Goal: Find specific page/section: Find specific page/section

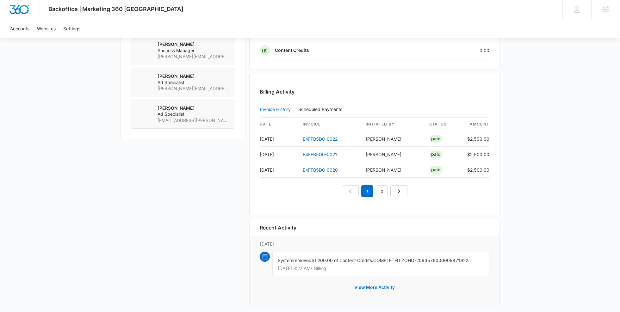
scroll to position [594, 0]
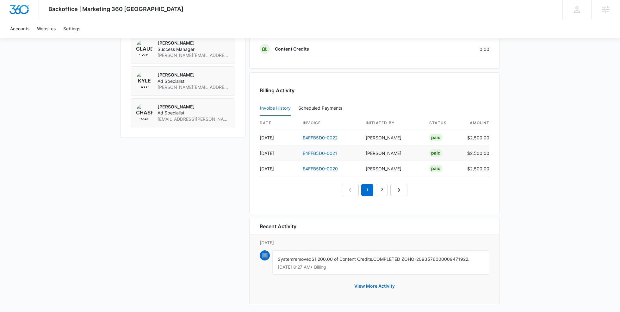
click at [312, 146] on td "E4FFB5D0-0021" at bounding box center [329, 154] width 63 height 16
click at [312, 151] on link "E4FFB5D0-0021" at bounding box center [320, 153] width 34 height 5
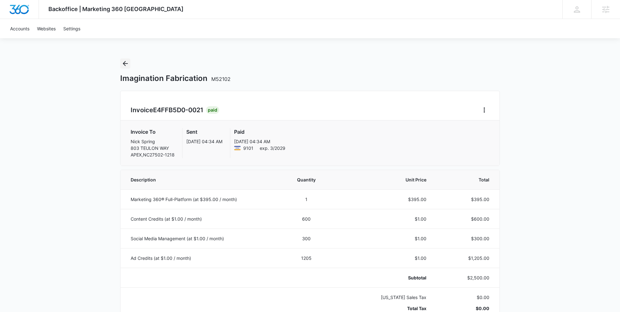
click at [124, 63] on icon "Back" at bounding box center [125, 63] width 5 height 5
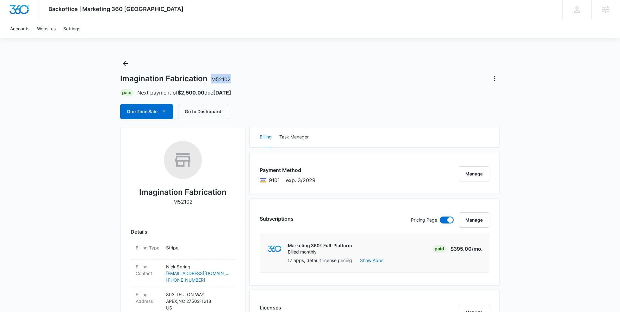
drag, startPoint x: 209, startPoint y: 81, endPoint x: 242, endPoint y: 82, distance: 33.5
click at [242, 82] on div "Imagination Fabrication M52102" at bounding box center [310, 79] width 380 height 10
copy span "M52102"
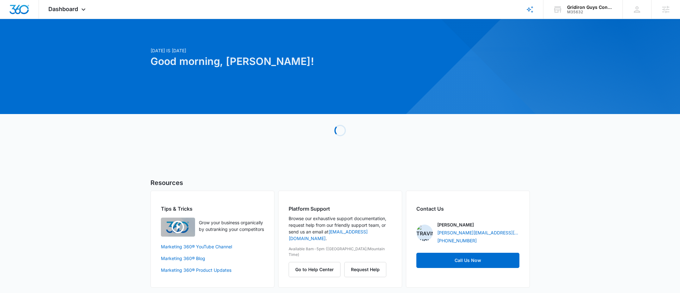
scroll to position [2, 0]
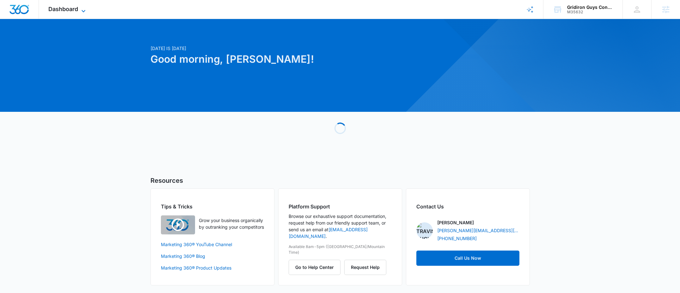
click at [70, 10] on span "Dashboard" at bounding box center [63, 9] width 30 height 7
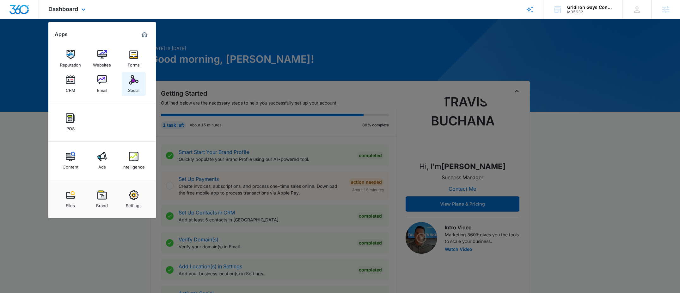
click at [131, 85] on div "Social" at bounding box center [133, 88] width 11 height 8
